Goal: Use online tool/utility: Utilize a website feature to perform a specific function

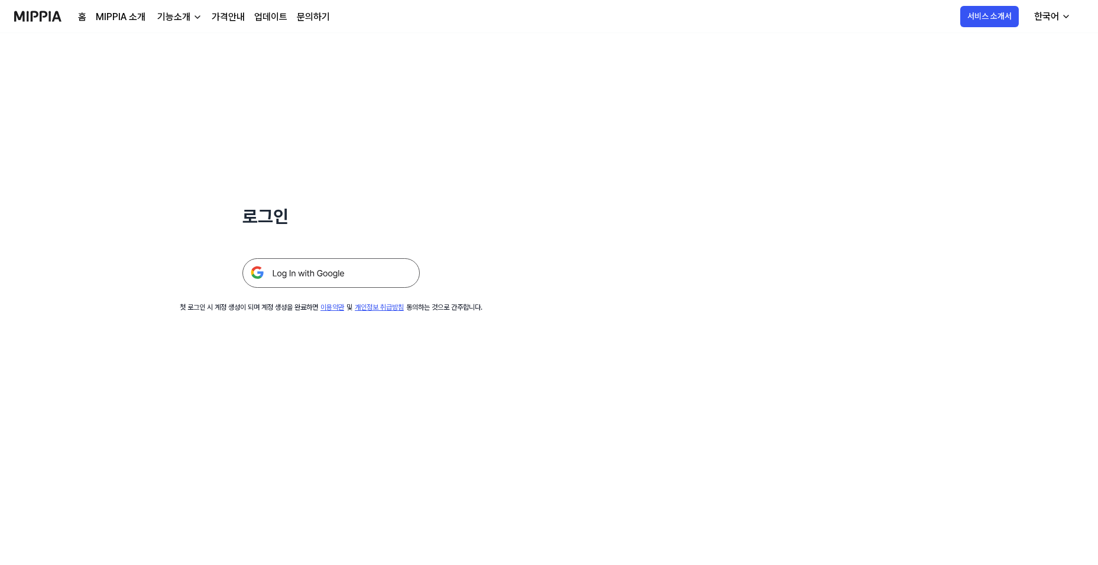
click at [304, 273] on img at bounding box center [330, 273] width 177 height 30
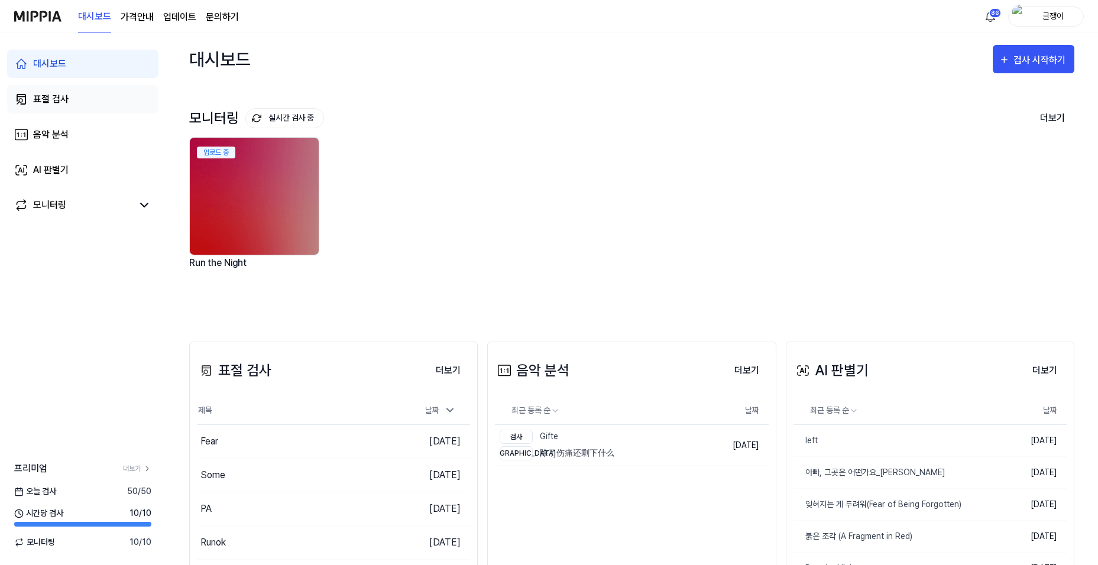
click at [44, 98] on div "표절 검사" at bounding box center [50, 99] width 35 height 14
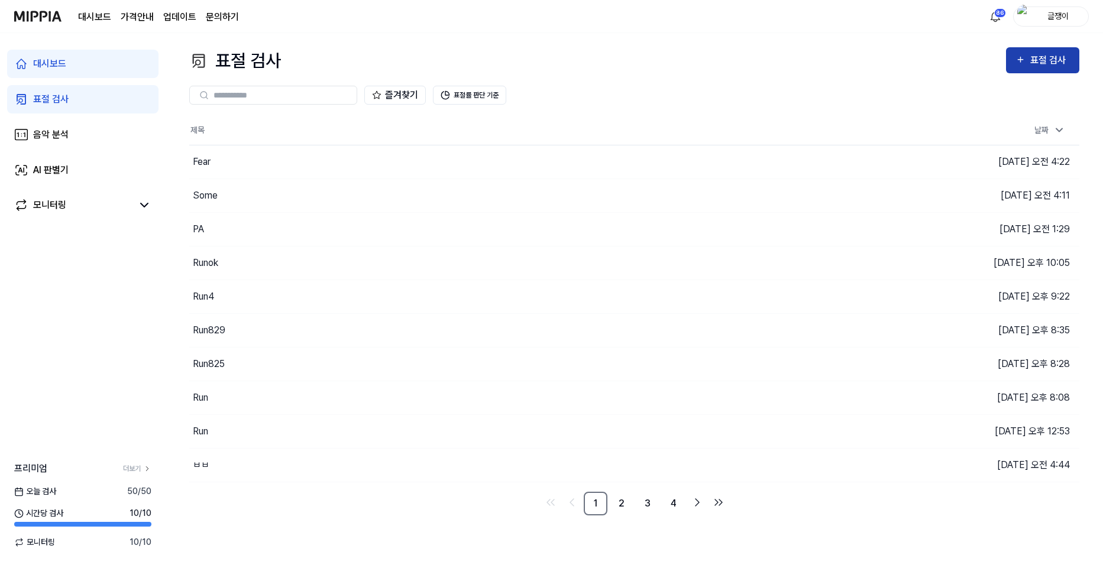
click at [1051, 58] on div "표절 검사" at bounding box center [1050, 60] width 40 height 15
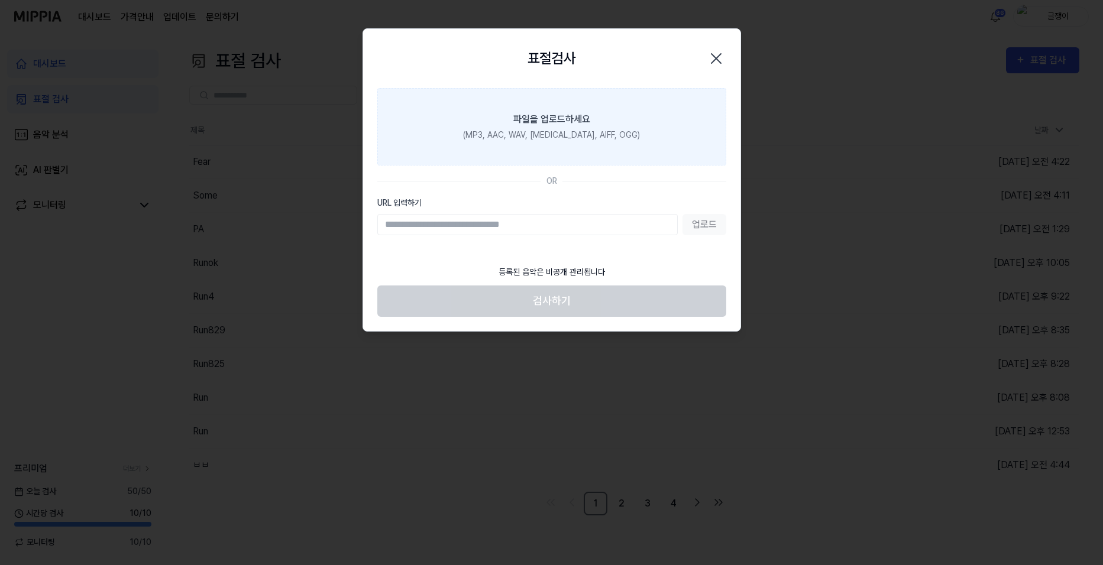
click at [561, 129] on div "(MP3, AAC, WAV, FLAC, AIFF, OGG)" at bounding box center [551, 135] width 177 height 12
click at [0, 0] on input "파일을 업로드하세요 (MP3, AAC, WAV, FLAC, AIFF, OGG)" at bounding box center [0, 0] width 0 height 0
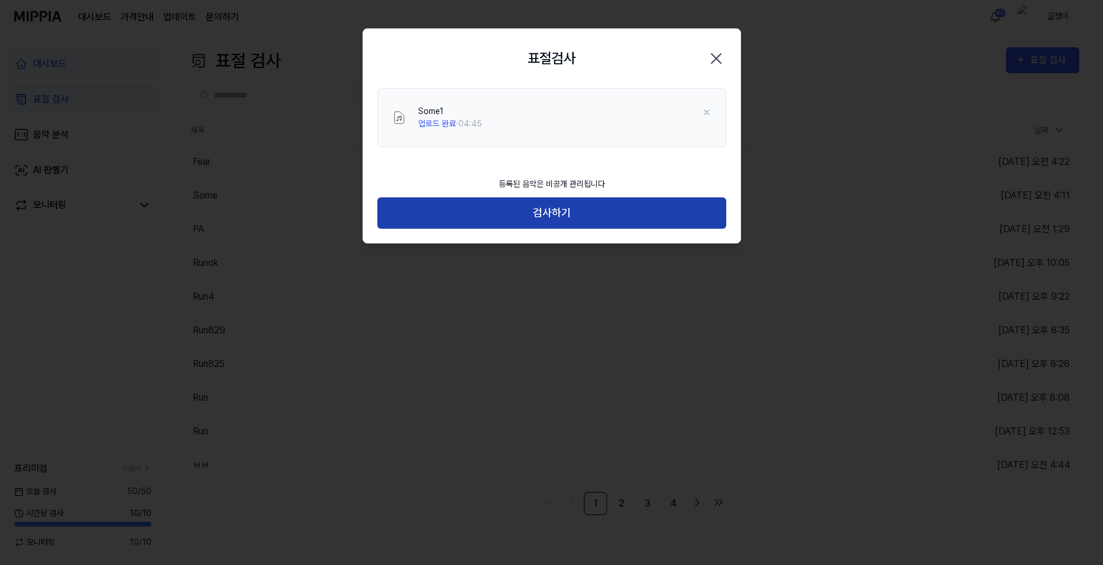
click at [553, 209] on button "검사하기" at bounding box center [551, 212] width 349 height 31
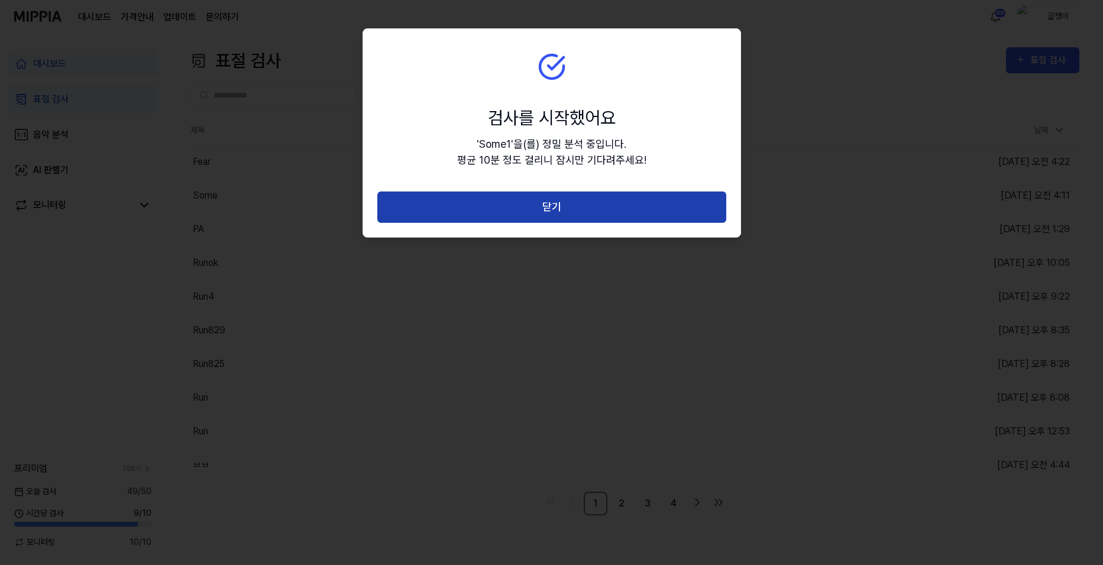
click at [542, 201] on button "닫기" at bounding box center [551, 207] width 349 height 31
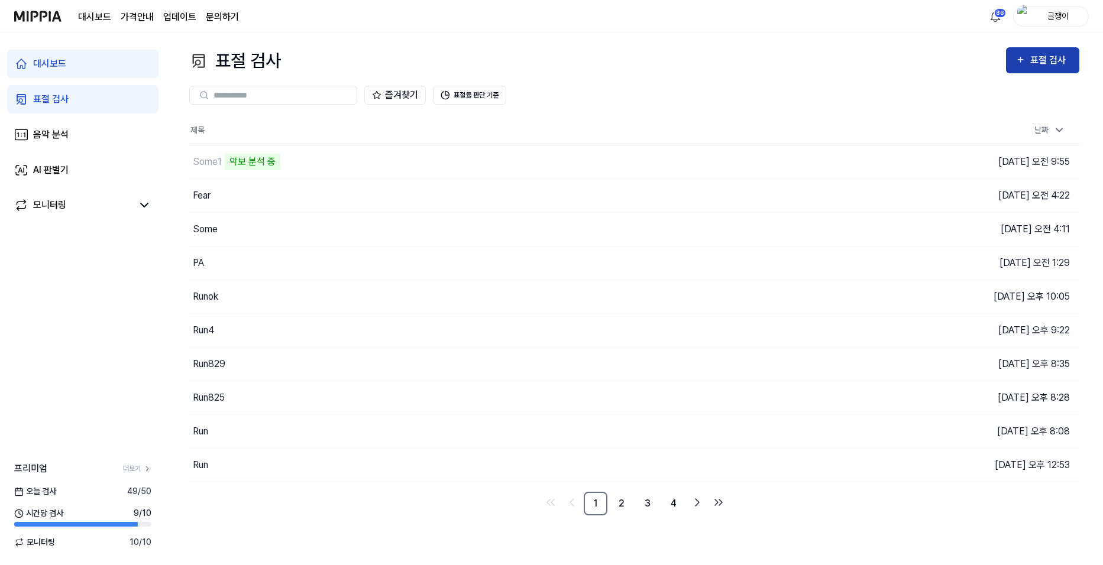
click at [1038, 63] on div "표절 검사" at bounding box center [1050, 60] width 40 height 15
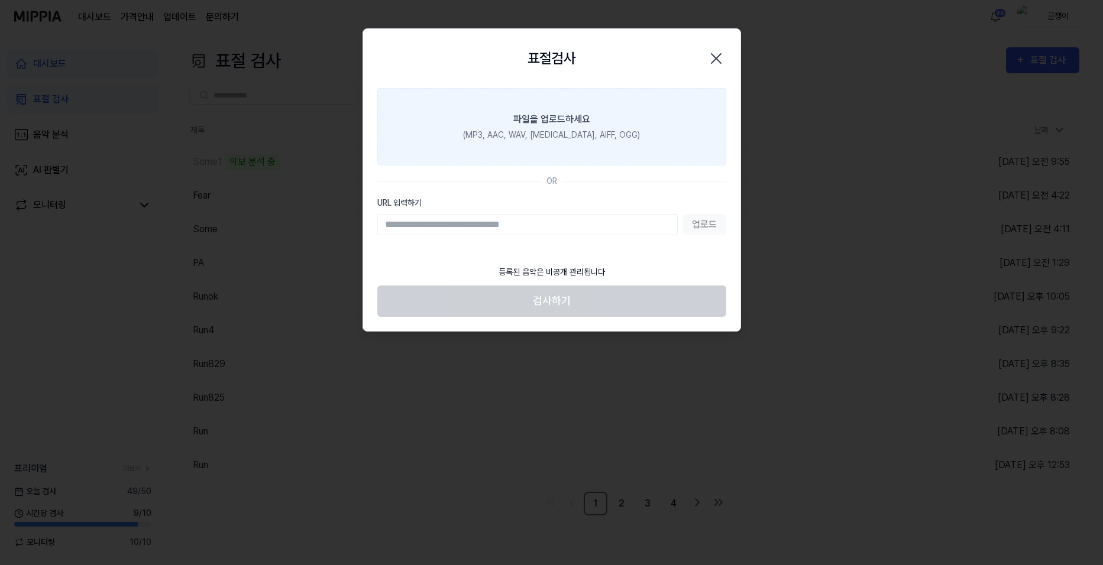
click at [495, 132] on div "(MP3, AAC, WAV, [MEDICAL_DATA], AIFF, OGG)" at bounding box center [551, 135] width 177 height 12
click at [0, 0] on input "파일을 업로드하세요 (MP3, AAC, WAV, FLAC, AIFF, OGG)" at bounding box center [0, 0] width 0 height 0
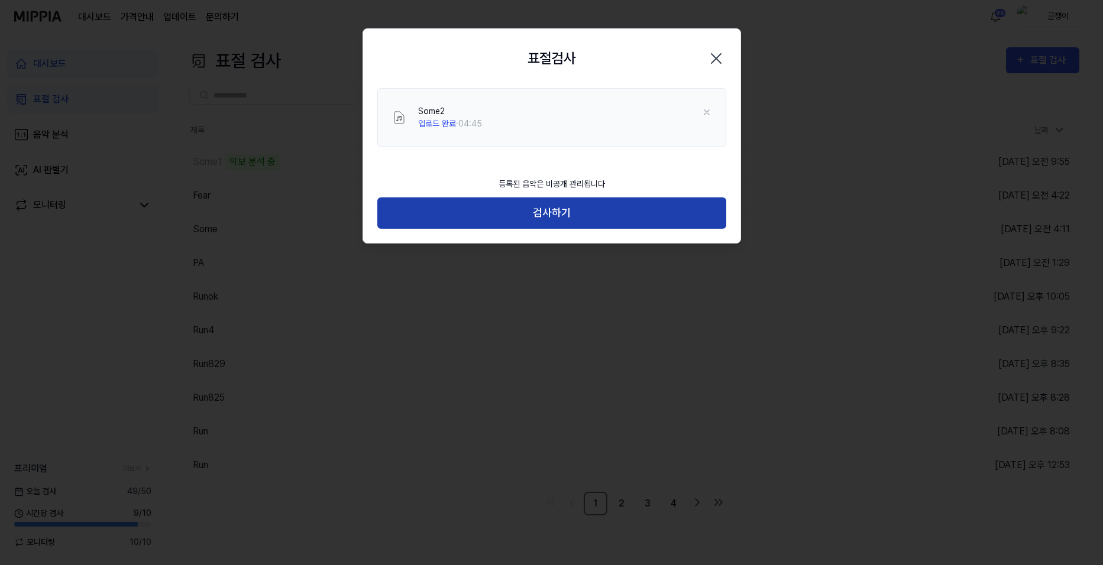
click at [559, 204] on button "검사하기" at bounding box center [551, 212] width 349 height 31
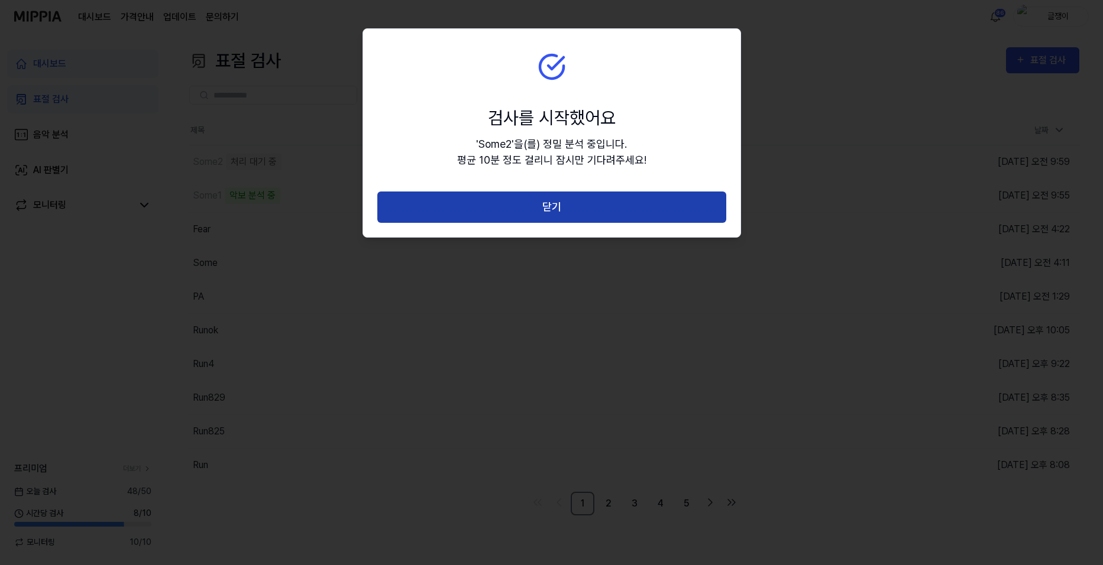
click at [535, 208] on button "닫기" at bounding box center [551, 207] width 349 height 31
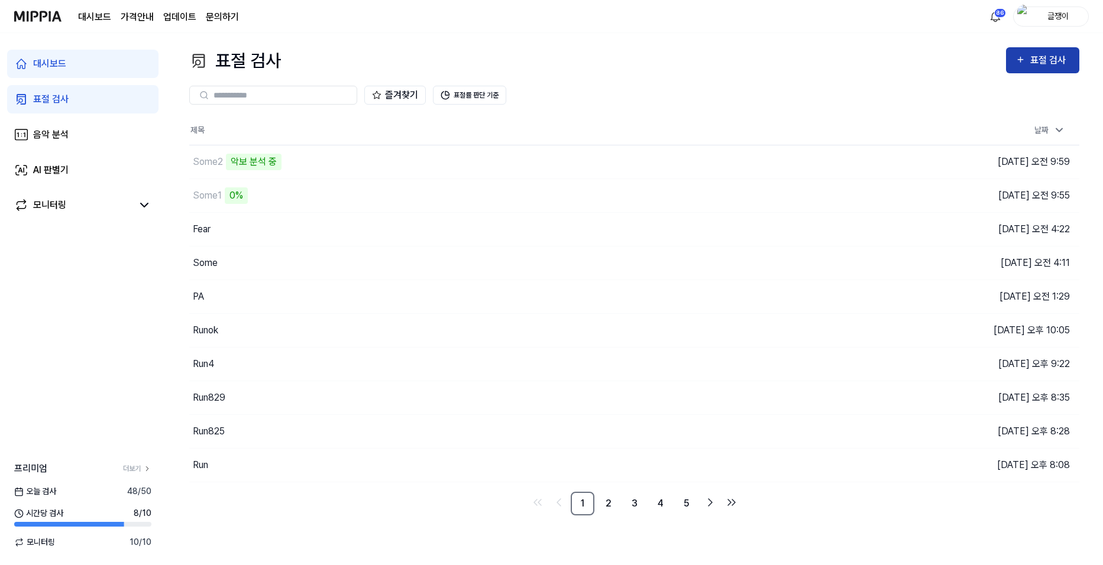
click at [1025, 60] on icon "button" at bounding box center [1020, 60] width 10 height 14
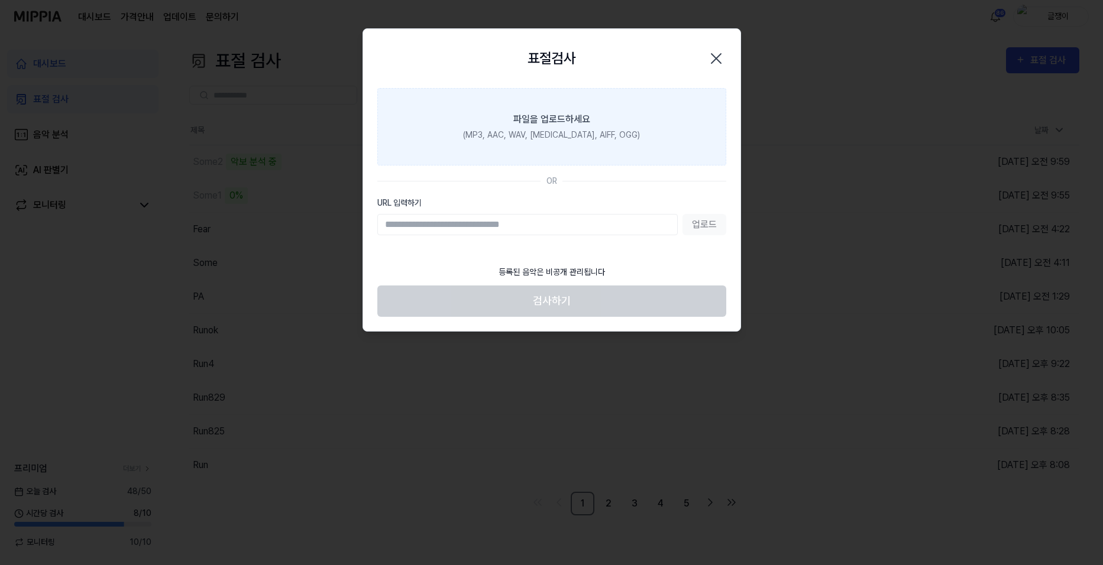
click at [540, 129] on div "(MP3, AAC, WAV, FLAC, AIFF, OGG)" at bounding box center [551, 135] width 177 height 12
click at [0, 0] on input "파일을 업로드하세요 (MP3, AAC, WAV, FLAC, AIFF, OGG)" at bounding box center [0, 0] width 0 height 0
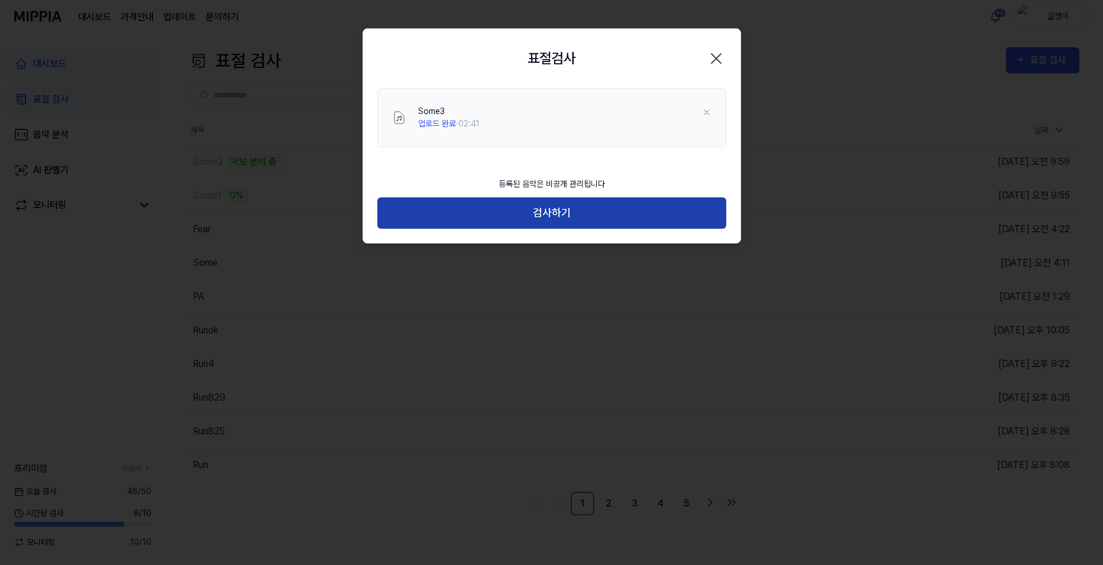
click at [564, 208] on button "검사하기" at bounding box center [551, 212] width 349 height 31
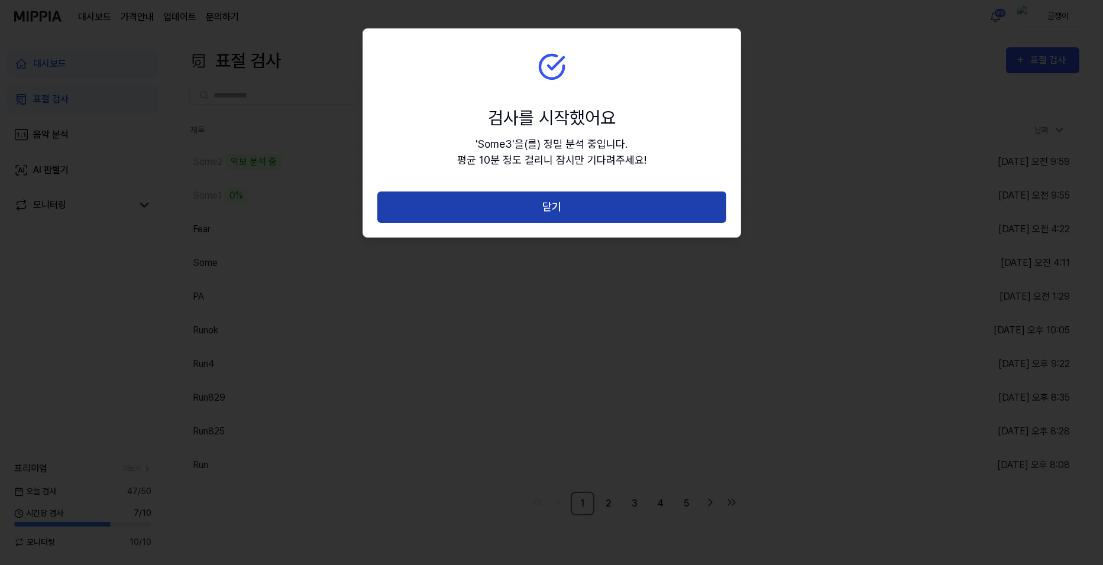
click at [547, 209] on button "닫기" at bounding box center [551, 207] width 349 height 31
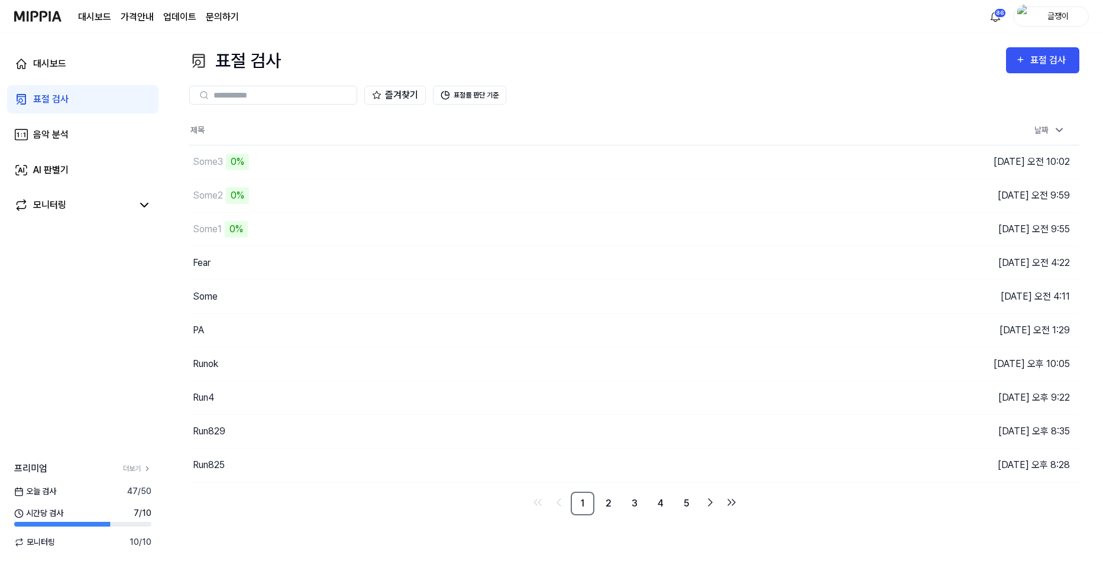
click at [74, 300] on div "대시보드 표절 검사 음악 분석 AI 판별기 모니터링 프리미엄 더보기 오늘 검사 47 / 50 시간당 검사 7 / 10 모니터링 10 / 10" at bounding box center [83, 299] width 166 height 532
click at [768, 226] on td "Some1 0% 이동하기" at bounding box center [522, 229] width 667 height 33
click at [1034, 57] on div "표절 검사" at bounding box center [1050, 60] width 40 height 15
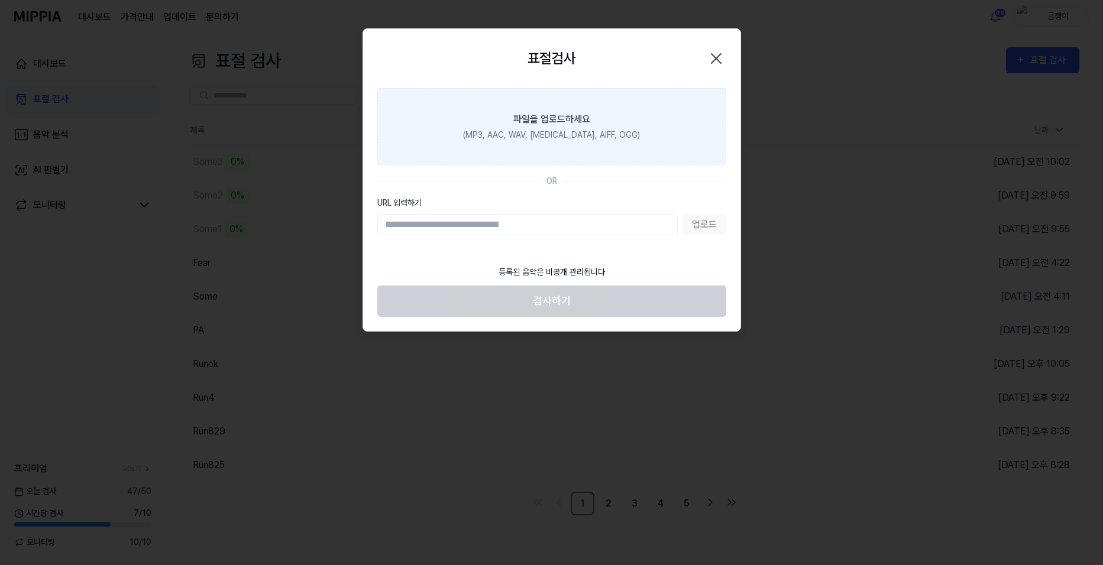
click at [535, 138] on div "(MP3, AAC, WAV, [MEDICAL_DATA], AIFF, OGG)" at bounding box center [551, 135] width 177 height 12
click at [0, 0] on input "파일을 업로드하세요 (MP3, AAC, WAV, FLAC, AIFF, OGG)" at bounding box center [0, 0] width 0 height 0
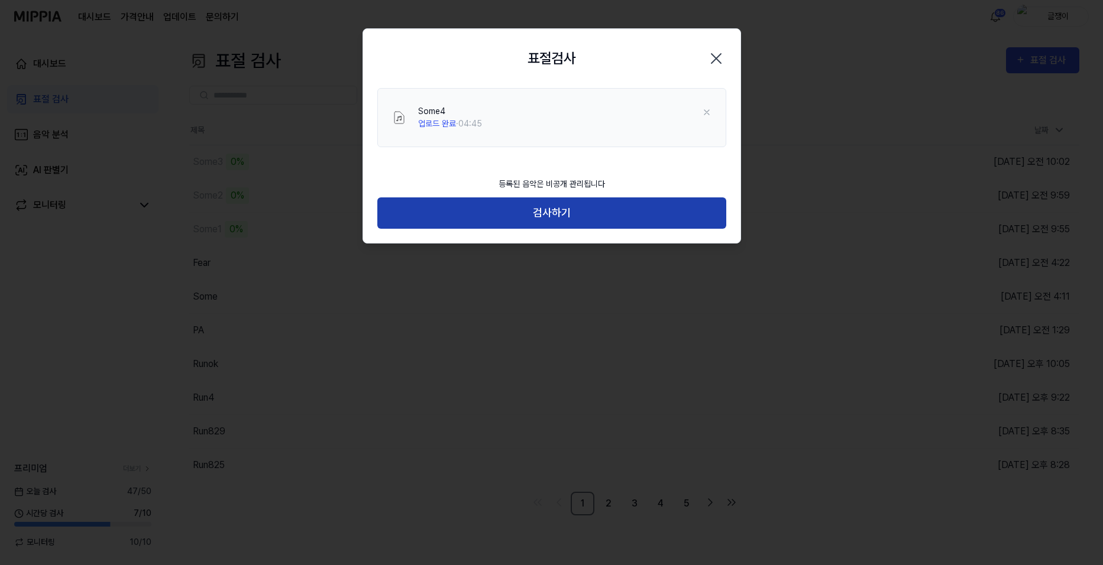
click at [556, 213] on button "검사하기" at bounding box center [551, 212] width 349 height 31
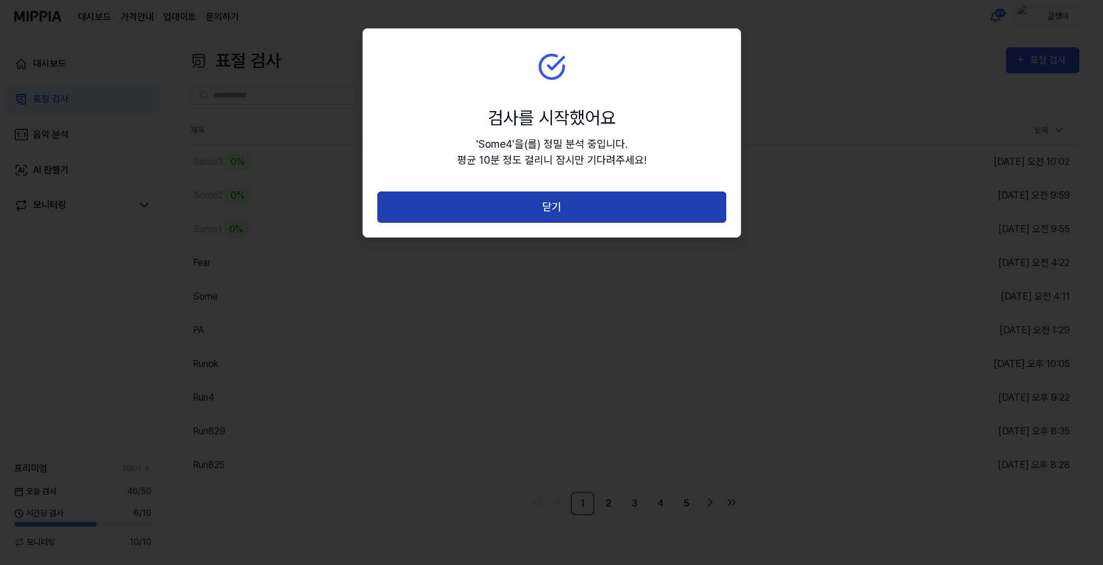
click at [559, 202] on button "닫기" at bounding box center [551, 207] width 349 height 31
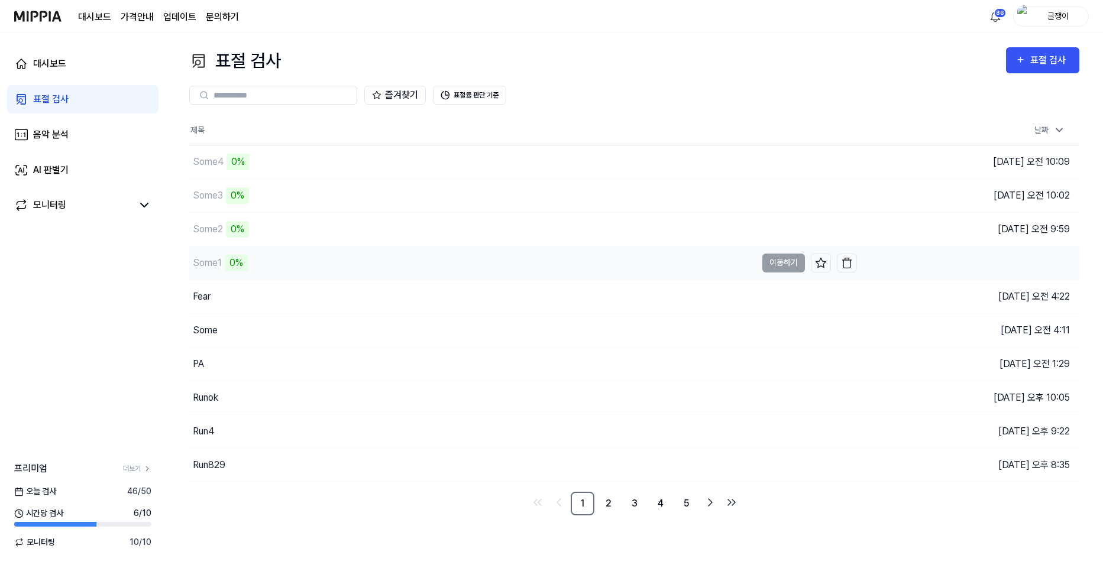
click at [773, 260] on td "Some1 0% 이동하기" at bounding box center [522, 263] width 667 height 33
click at [611, 501] on link "2" at bounding box center [609, 504] width 24 height 24
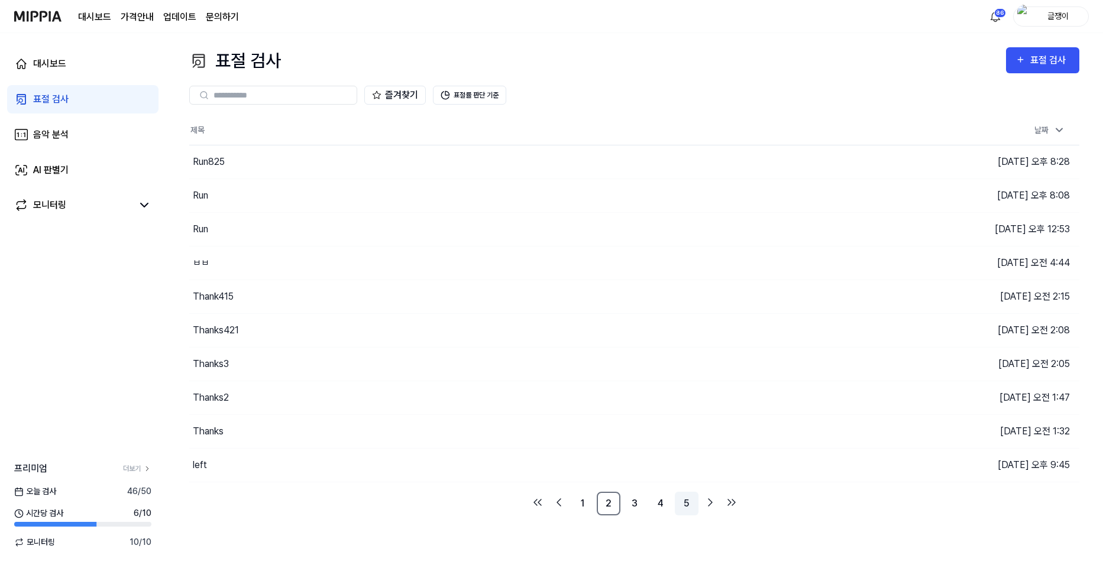
click at [689, 506] on link "5" at bounding box center [687, 504] width 24 height 24
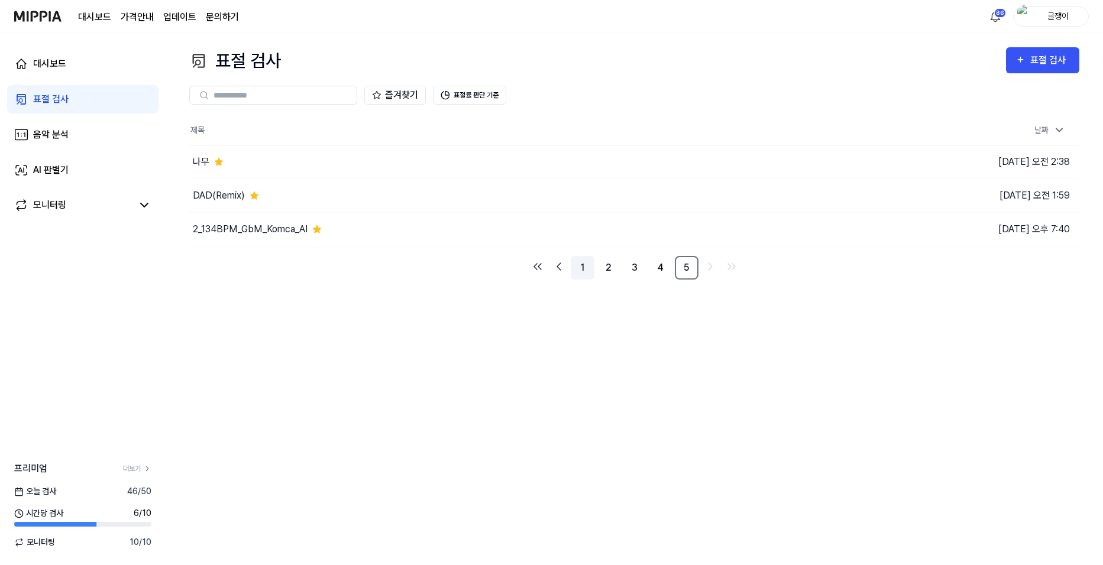
click at [580, 269] on link "1" at bounding box center [583, 268] width 24 height 24
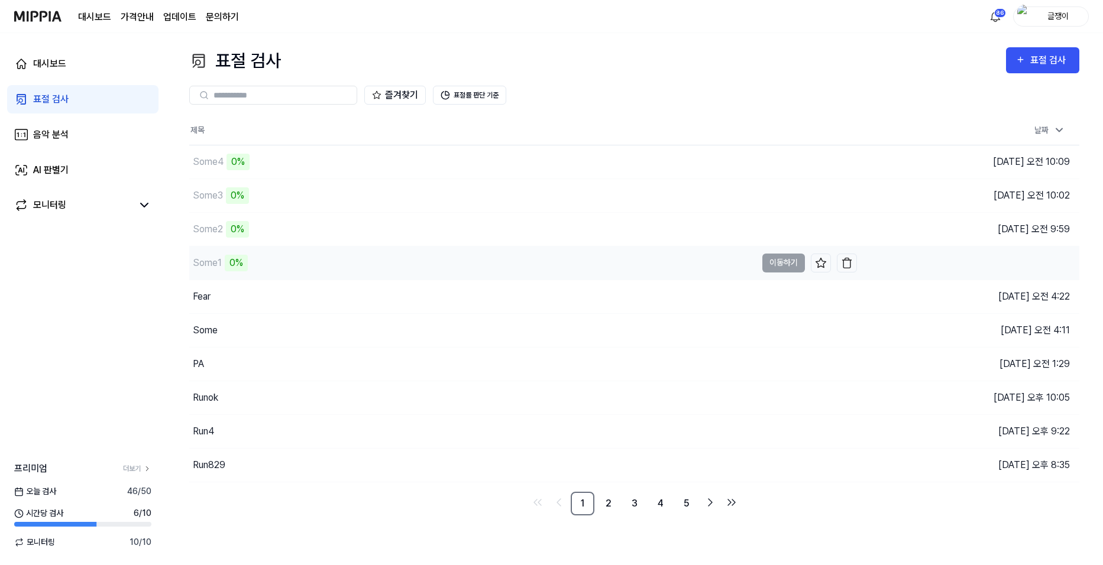
click at [769, 261] on td "Some1 0% 이동하기" at bounding box center [522, 263] width 667 height 33
click at [241, 261] on div "0%" at bounding box center [236, 263] width 23 height 17
click at [781, 258] on td "Some1 0% 이동하기" at bounding box center [522, 263] width 667 height 33
click at [680, 501] on link "5" at bounding box center [687, 504] width 24 height 24
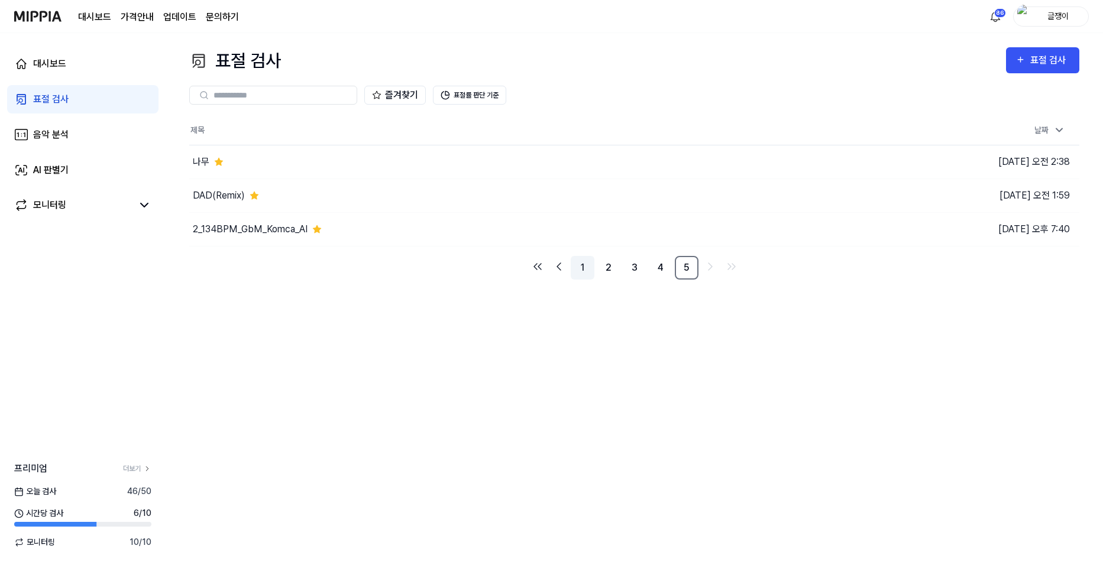
click at [582, 267] on link "1" at bounding box center [583, 268] width 24 height 24
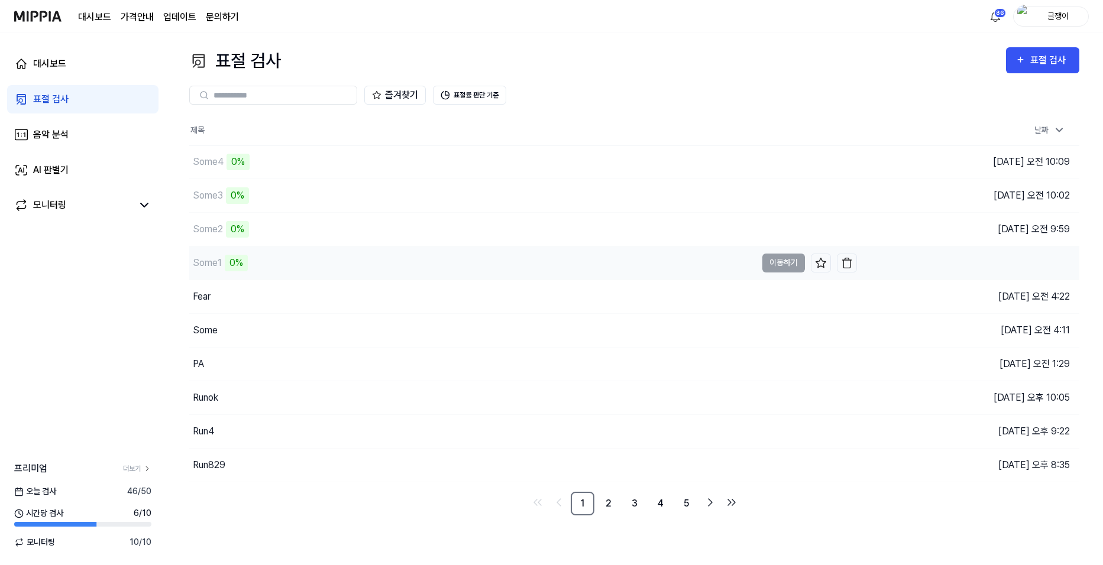
click at [234, 262] on div "0%" at bounding box center [236, 263] width 23 height 17
click at [202, 261] on div "Some1" at bounding box center [207, 263] width 29 height 14
click at [780, 265] on td "Some1 0% 이동하기" at bounding box center [522, 263] width 667 height 33
click at [1036, 56] on div "표절 검사" at bounding box center [1050, 60] width 40 height 15
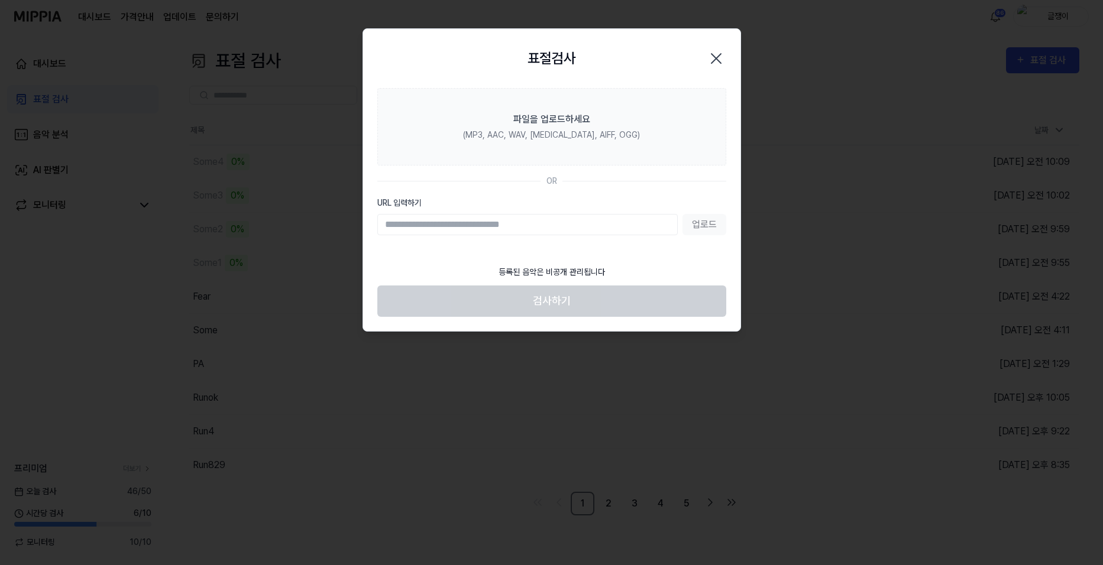
click at [721, 61] on icon "button" at bounding box center [715, 58] width 19 height 19
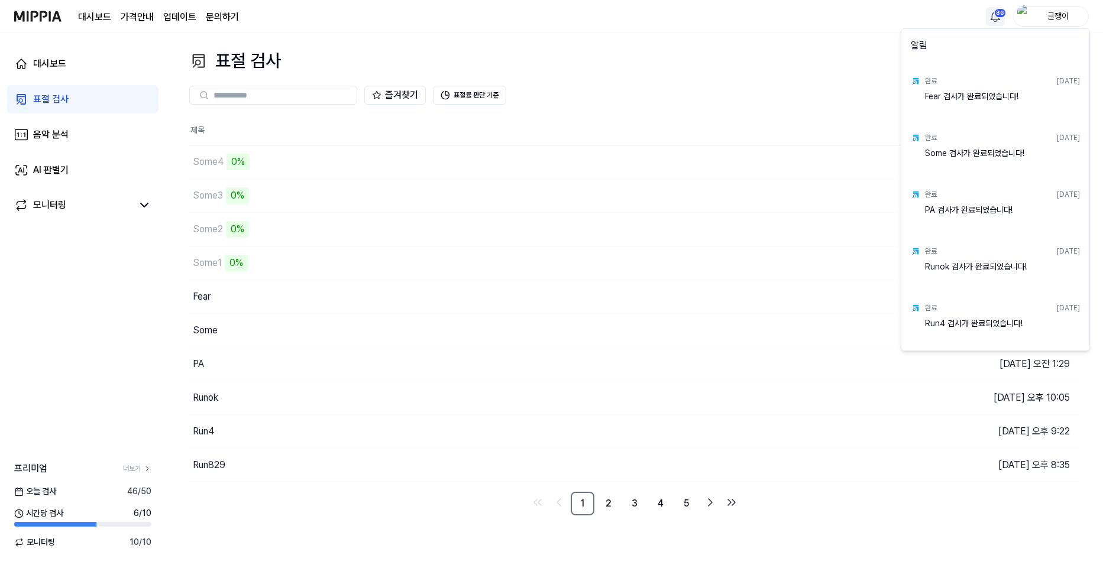
click at [999, 18] on html "대시보드 가격안내 업데이트 문의하기 86 글쟁이 대시보드 표절 검사 음악 분석 AI 판별기 모니터링 프리미엄 더보기 [DATE] 검사 46 /…" at bounding box center [551, 282] width 1103 height 565
click at [558, 64] on html "대시보드 가격안내 업데이트 문의하기 글쟁이 대시보드 표절 검사 음악 분석 AI 판별기 모니터링 프리미엄 더보기 [DATE] 검사 46 / 50…" at bounding box center [551, 282] width 1103 height 565
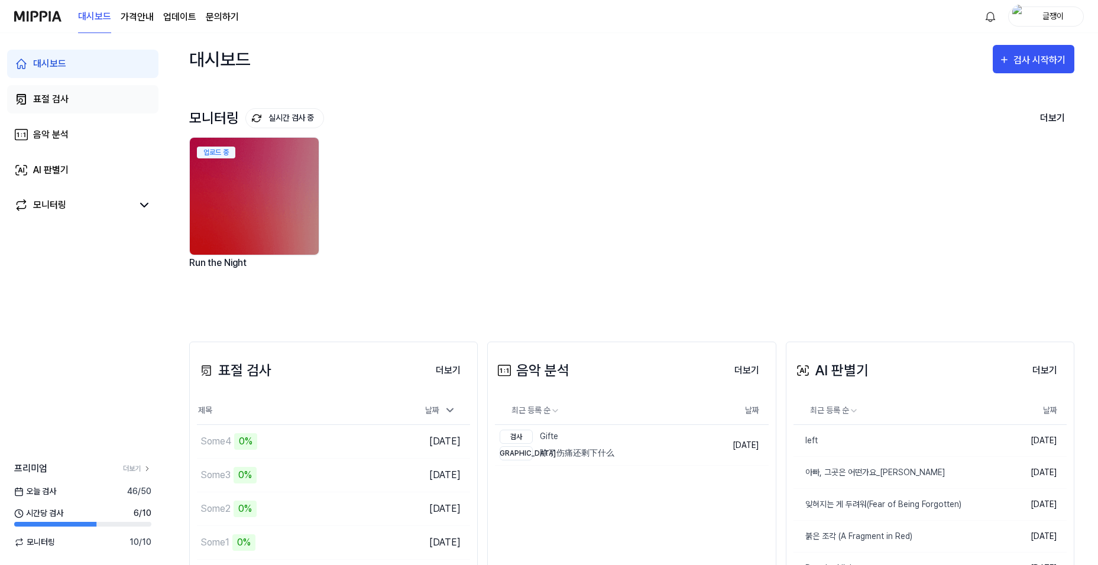
click at [43, 98] on div "표절 검사" at bounding box center [50, 99] width 35 height 14
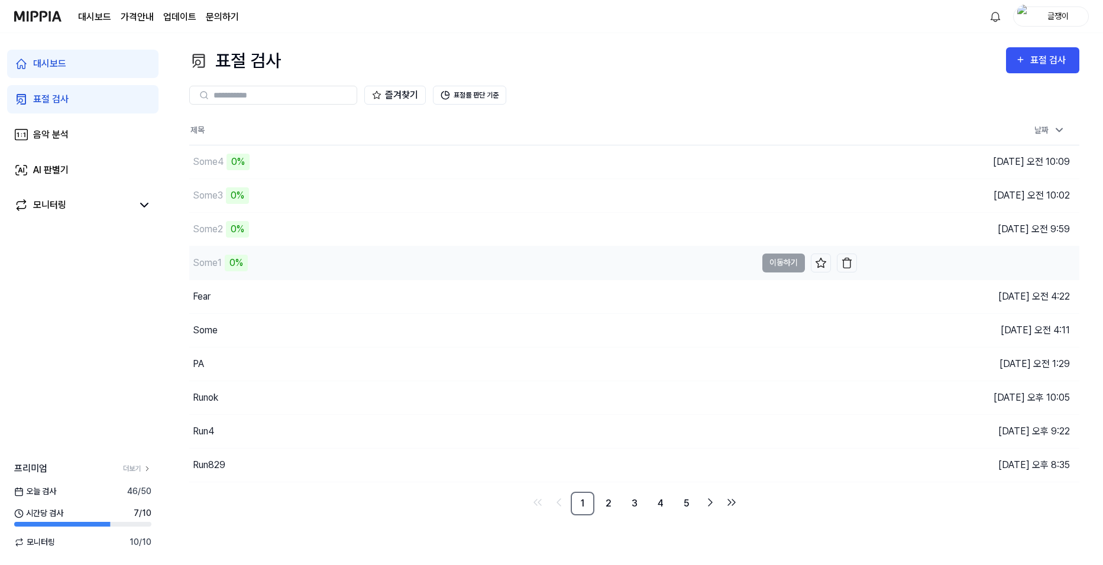
click at [241, 262] on div "0%" at bounding box center [236, 263] width 23 height 17
